Goal: Information Seeking & Learning: Learn about a topic

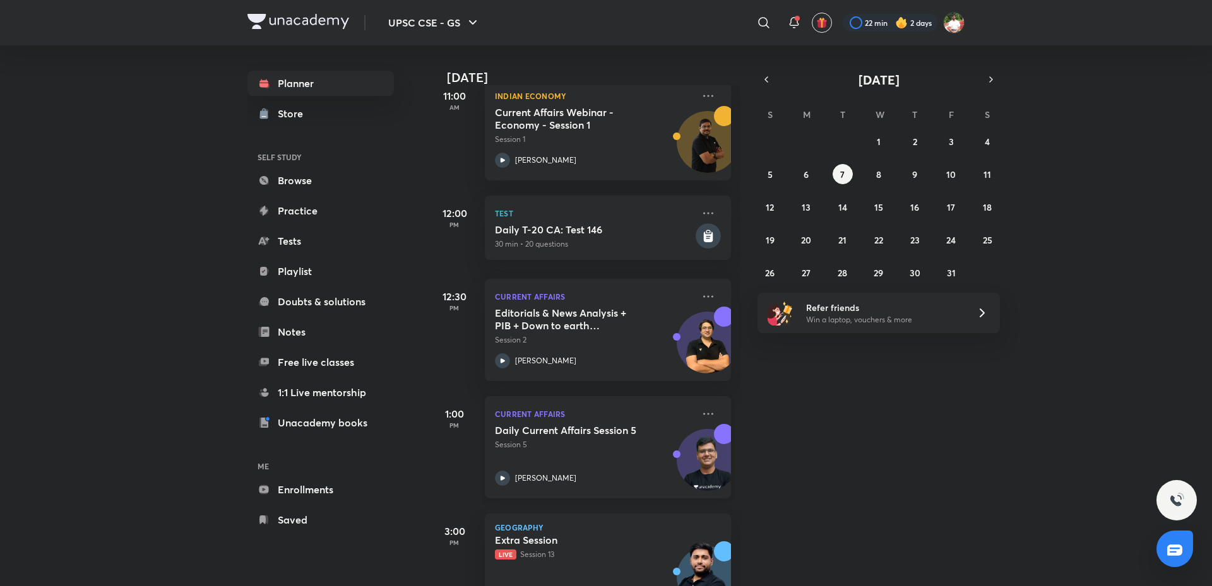
scroll to position [448, 0]
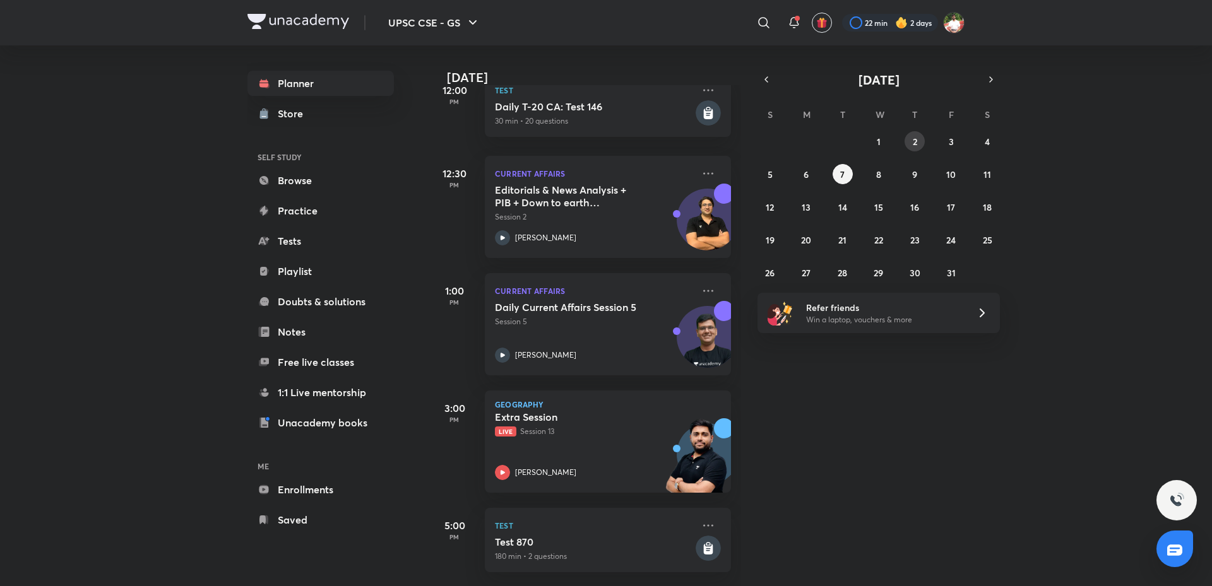
click at [918, 142] on button "2" at bounding box center [914, 141] width 20 height 20
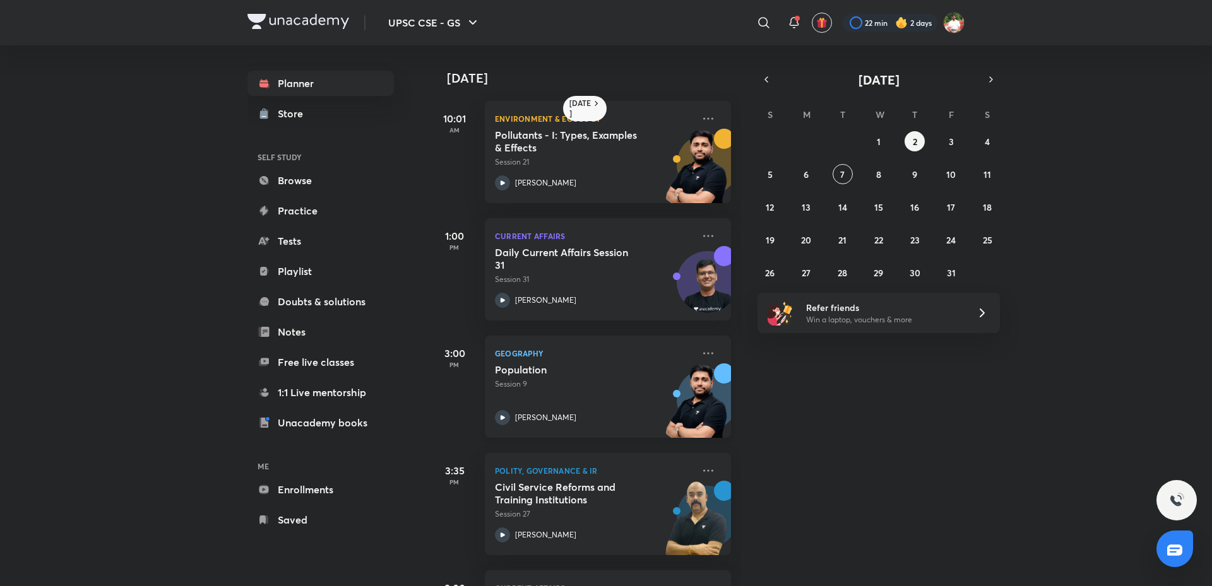
scroll to position [106, 0]
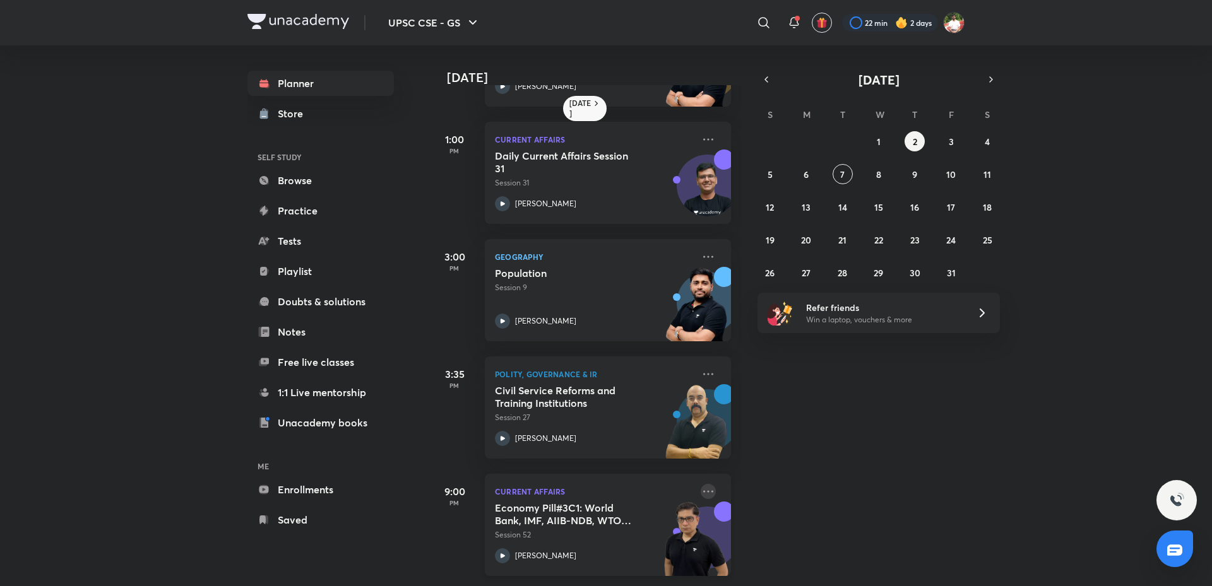
click at [701, 484] on icon at bounding box center [707, 491] width 15 height 15
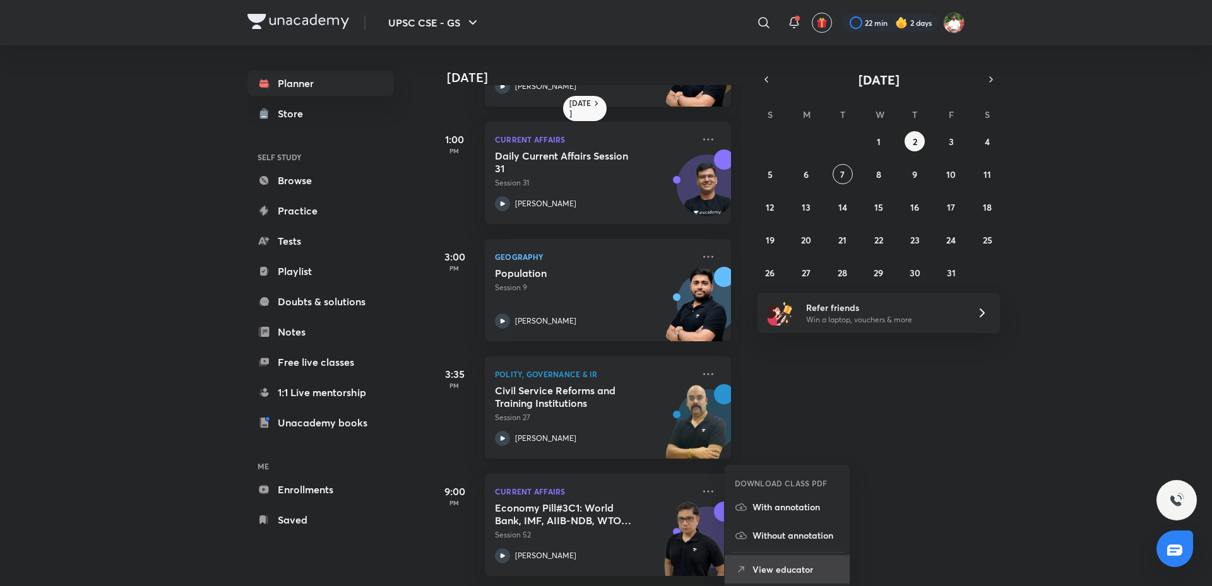
click at [783, 567] on p "View educator" at bounding box center [795, 569] width 87 height 13
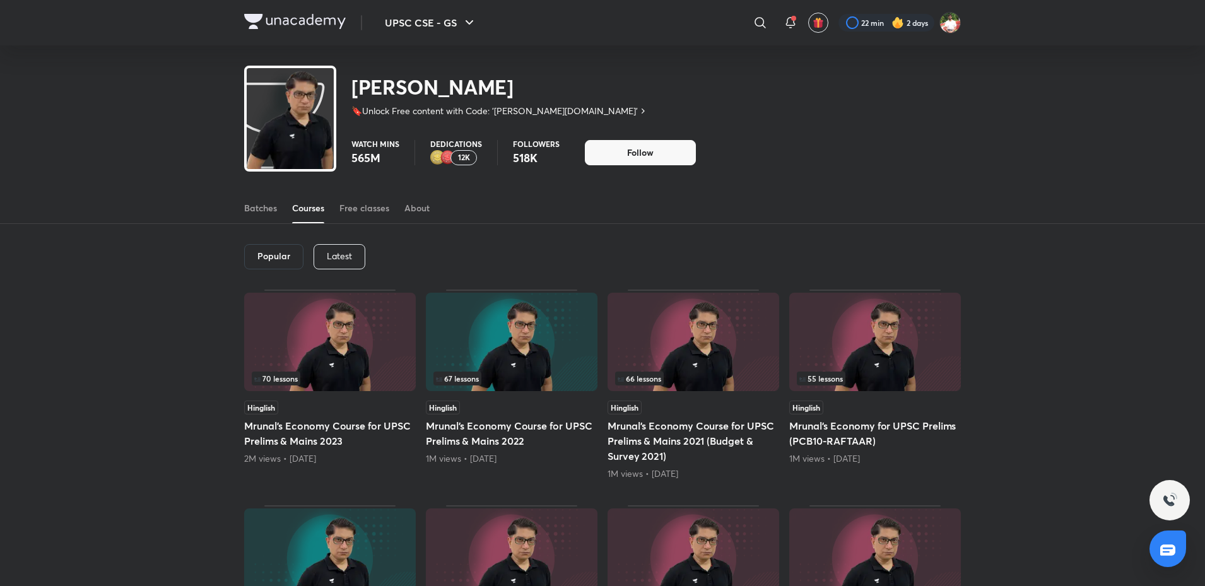
click at [348, 255] on p "Latest" at bounding box center [339, 256] width 25 height 10
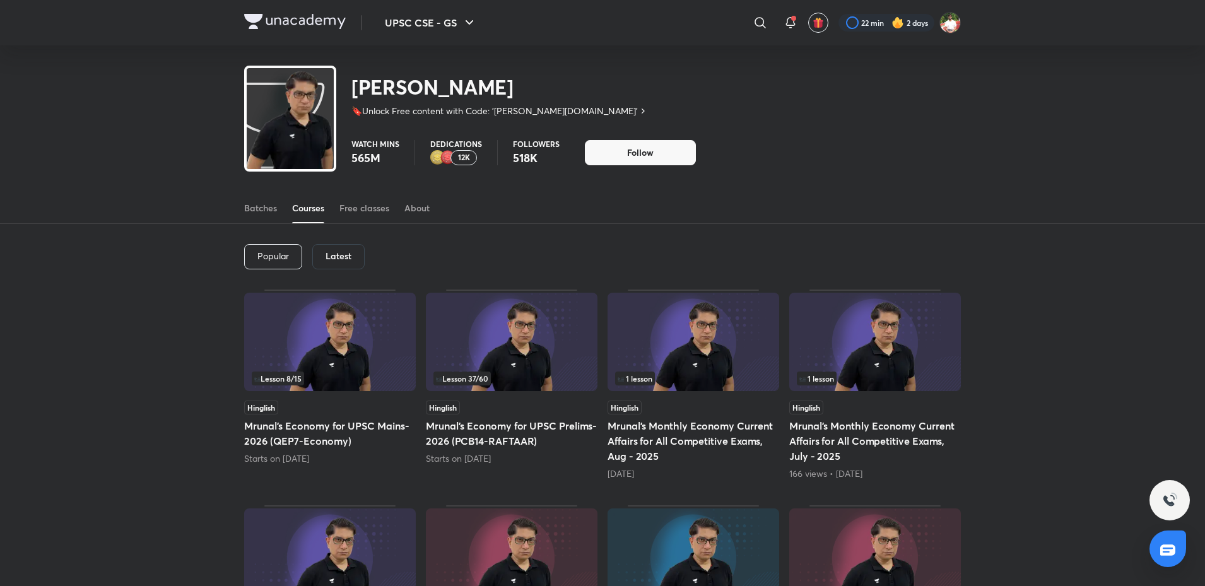
click at [550, 346] on img at bounding box center [512, 342] width 172 height 98
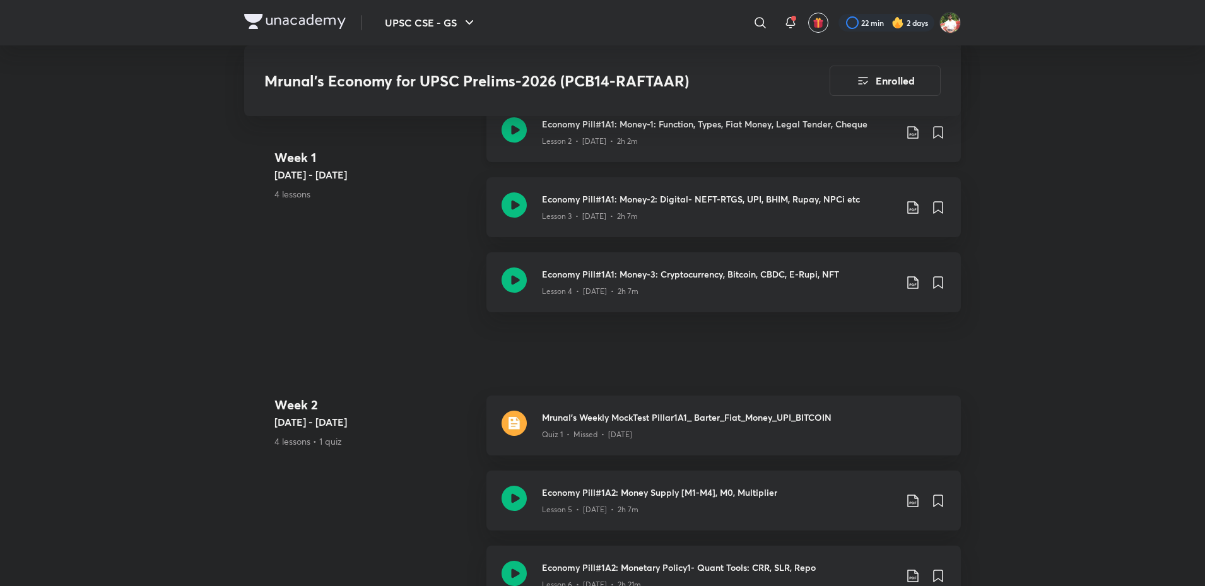
scroll to position [1042, 0]
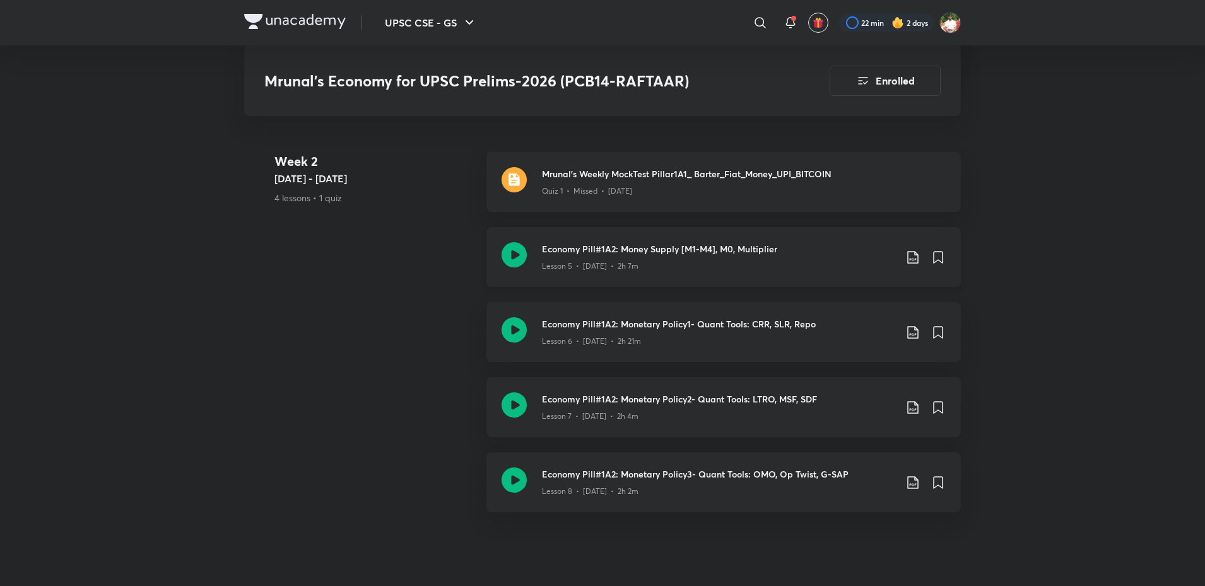
click at [509, 252] on icon at bounding box center [514, 254] width 25 height 25
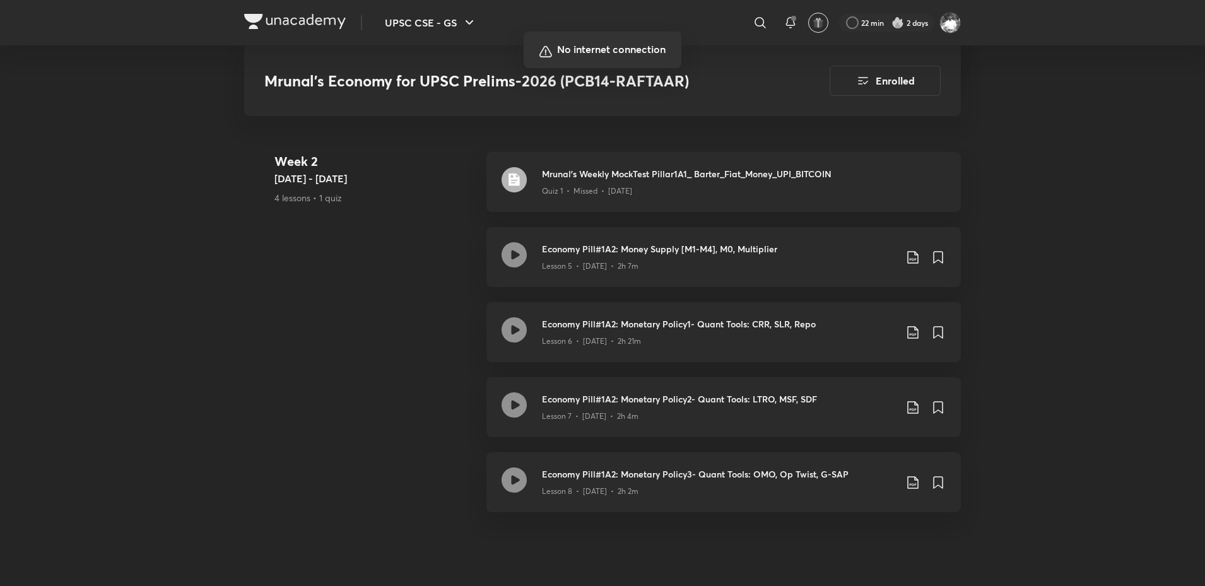
click at [873, 129] on div at bounding box center [602, 293] width 1205 height 586
click at [570, 171] on div at bounding box center [602, 293] width 1205 height 586
